Goal: Find specific page/section: Find specific page/section

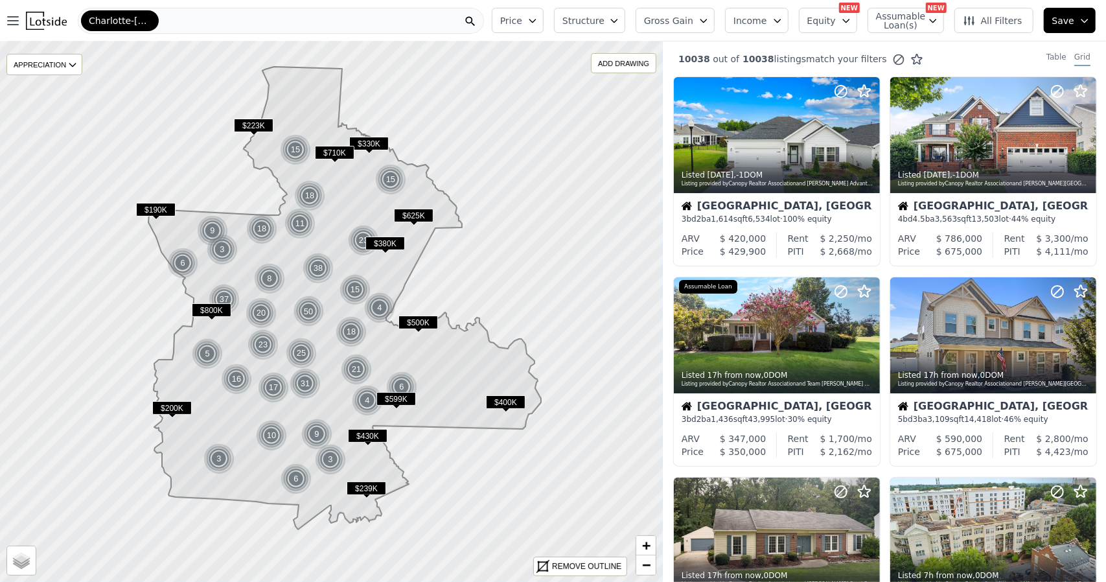
click at [347, 27] on div "Charlotte-[GEOGRAPHIC_DATA]-[GEOGRAPHIC_DATA]" at bounding box center [281, 21] width 406 height 26
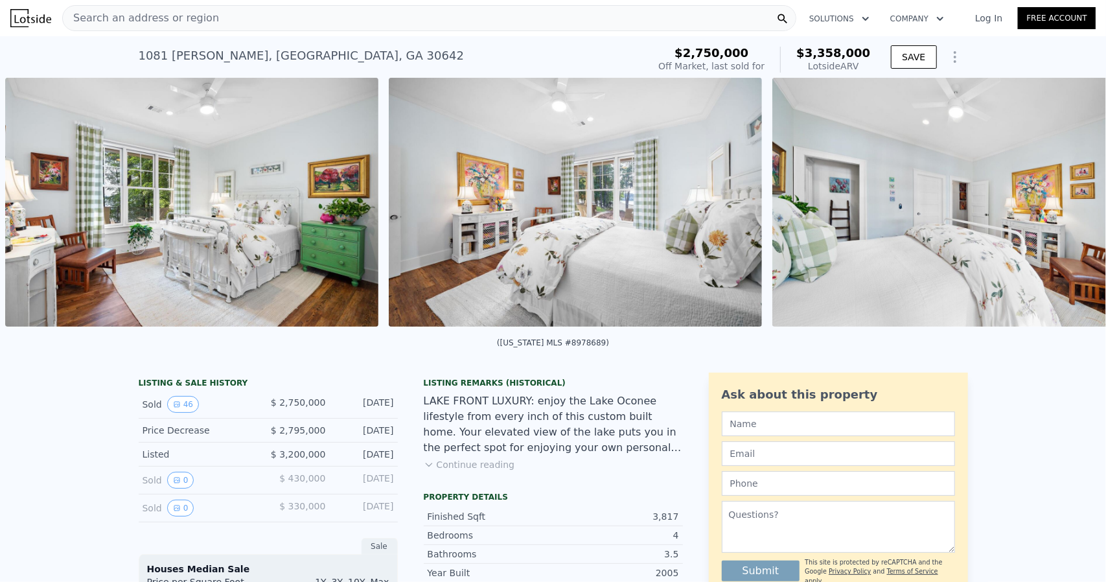
scroll to position [0, 13246]
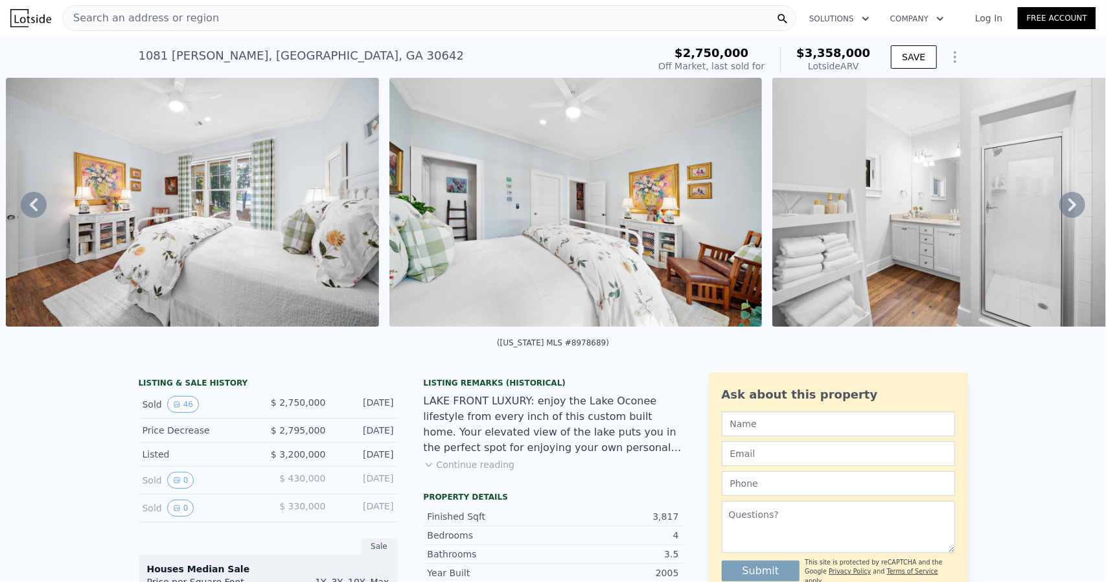
click at [29, 205] on icon at bounding box center [34, 205] width 26 height 26
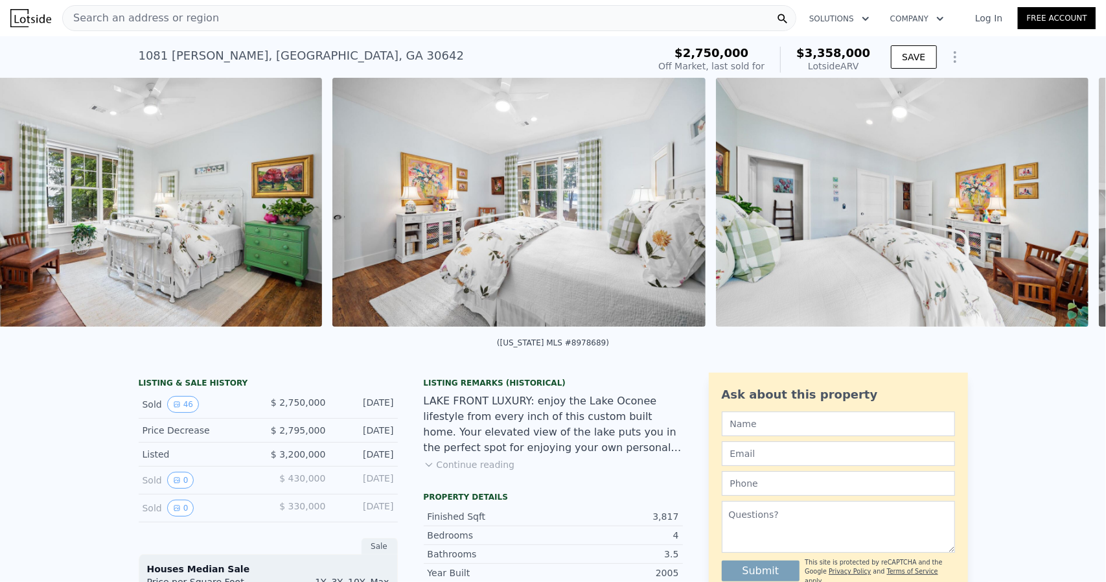
click at [29, 205] on img at bounding box center [135, 202] width 373 height 249
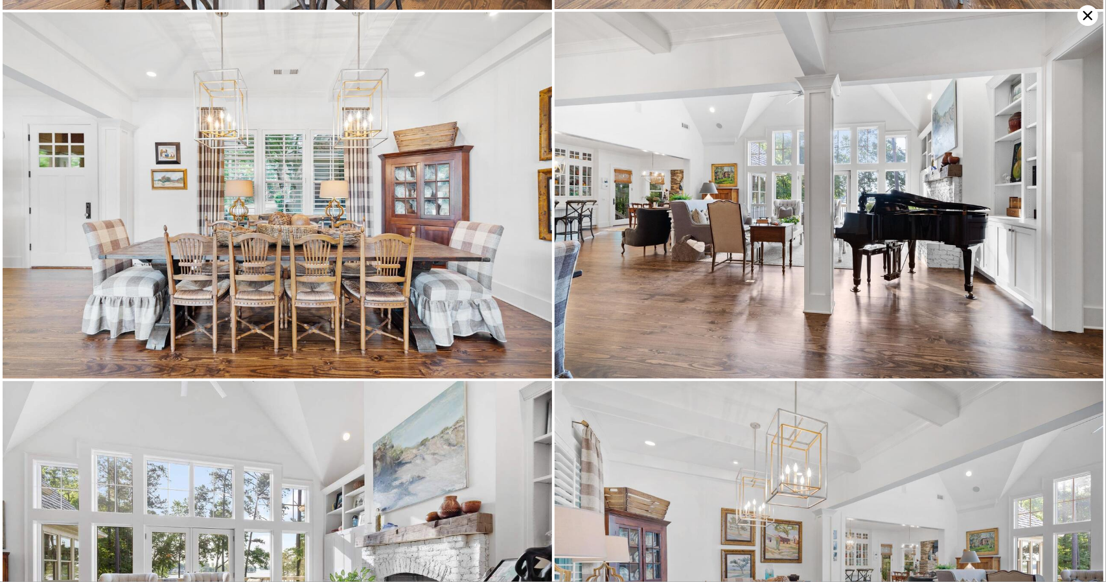
scroll to position [1095, 0]
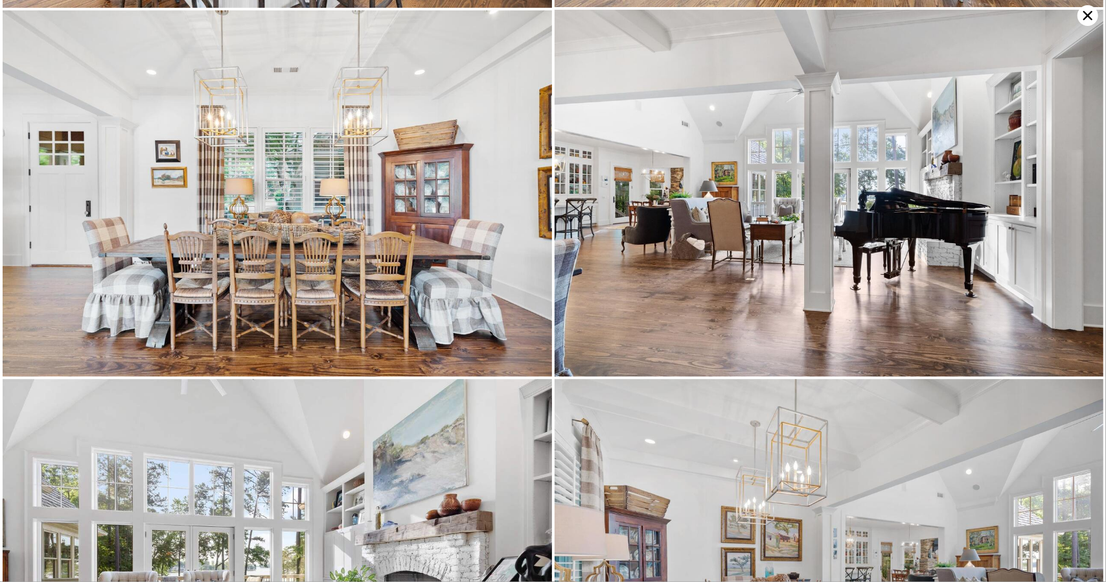
click at [807, 207] on img at bounding box center [828, 193] width 549 height 366
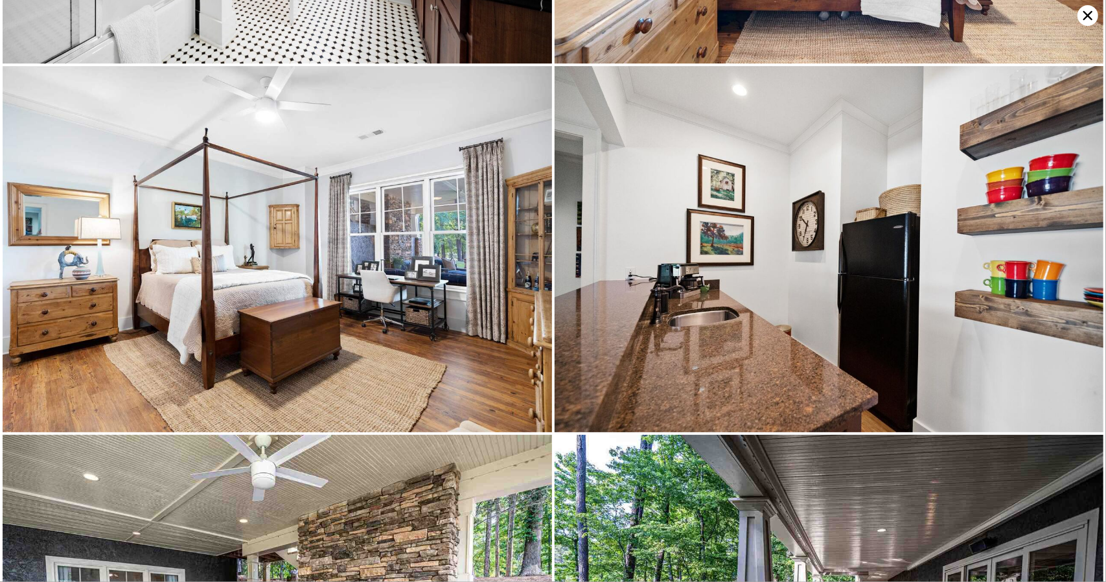
scroll to position [7308, 0]
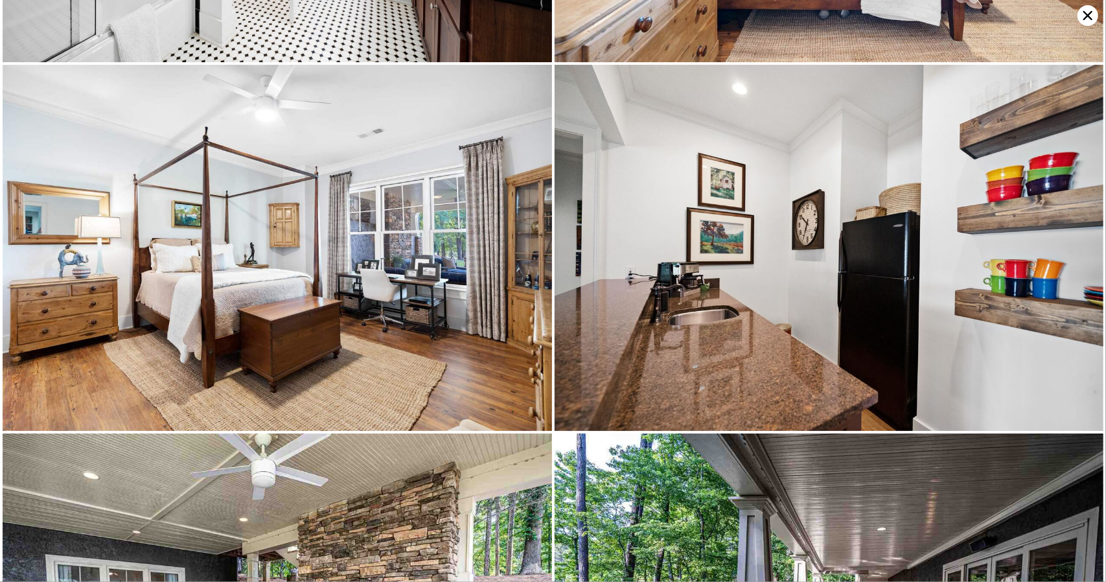
drag, startPoint x: 608, startPoint y: 310, endPoint x: 394, endPoint y: 285, distance: 215.2
click at [394, 285] on img at bounding box center [277, 248] width 549 height 366
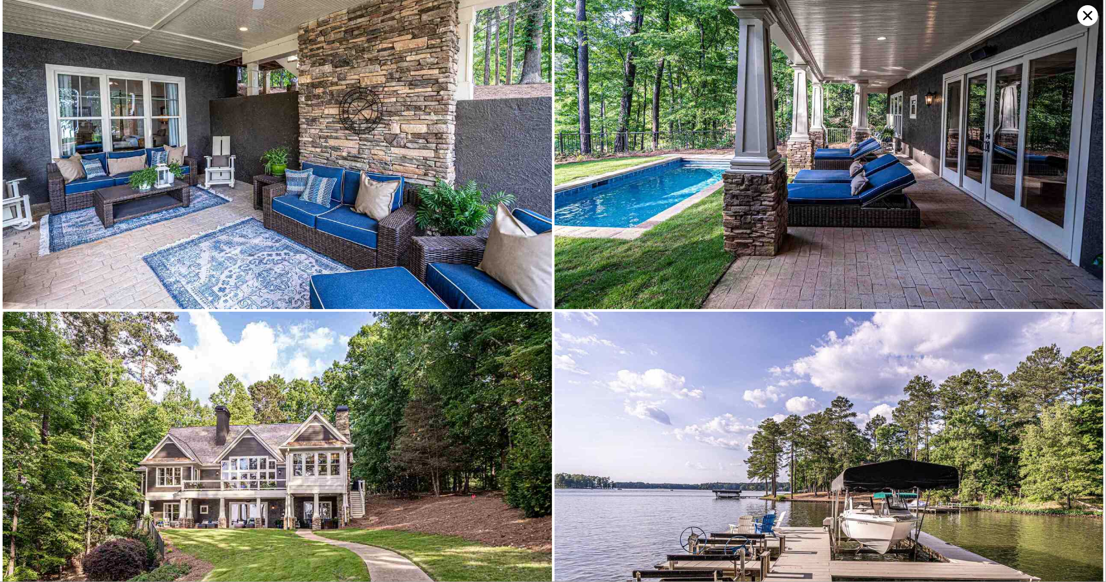
scroll to position [7819, 0]
